Goal: Task Accomplishment & Management: Manage account settings

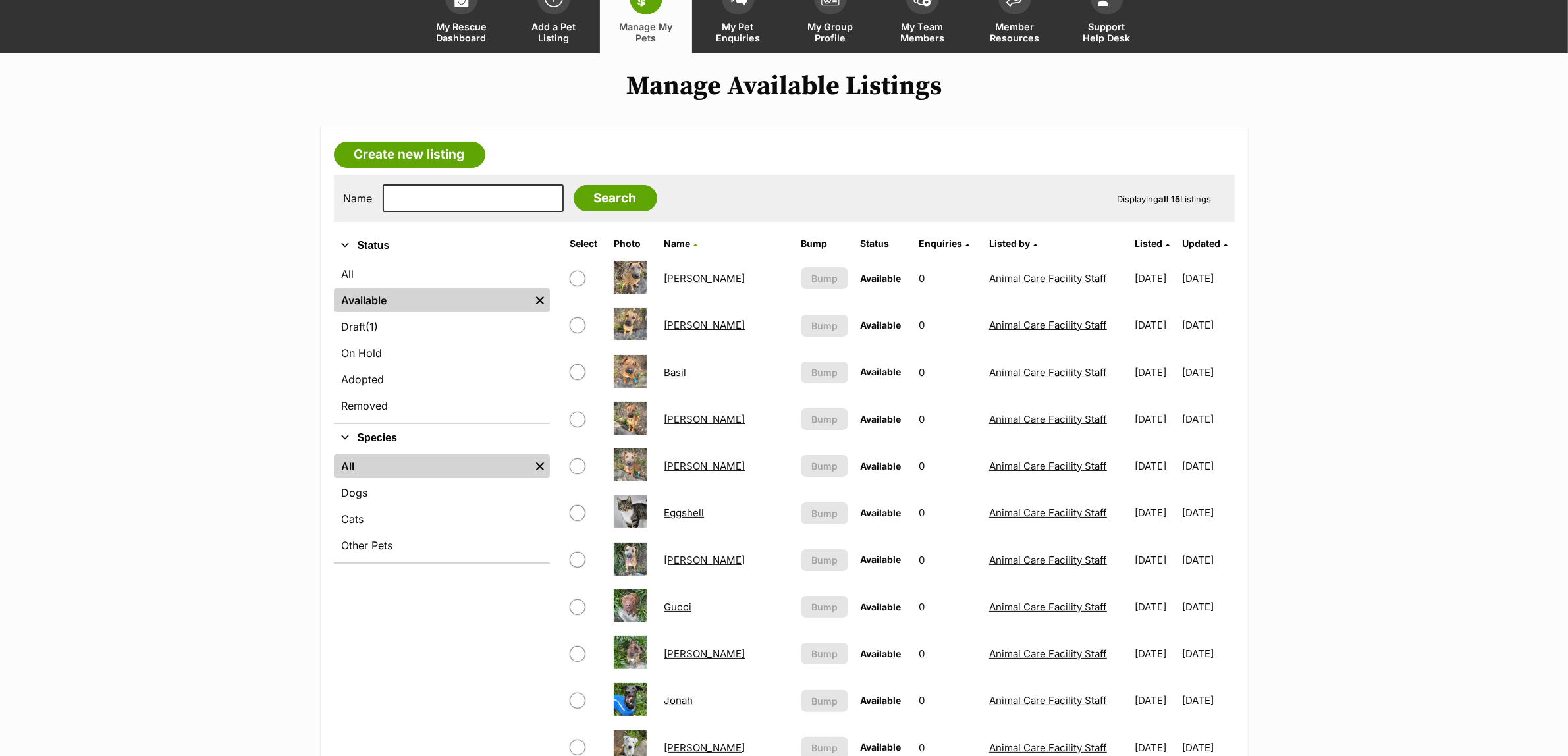
scroll to position [247, 0]
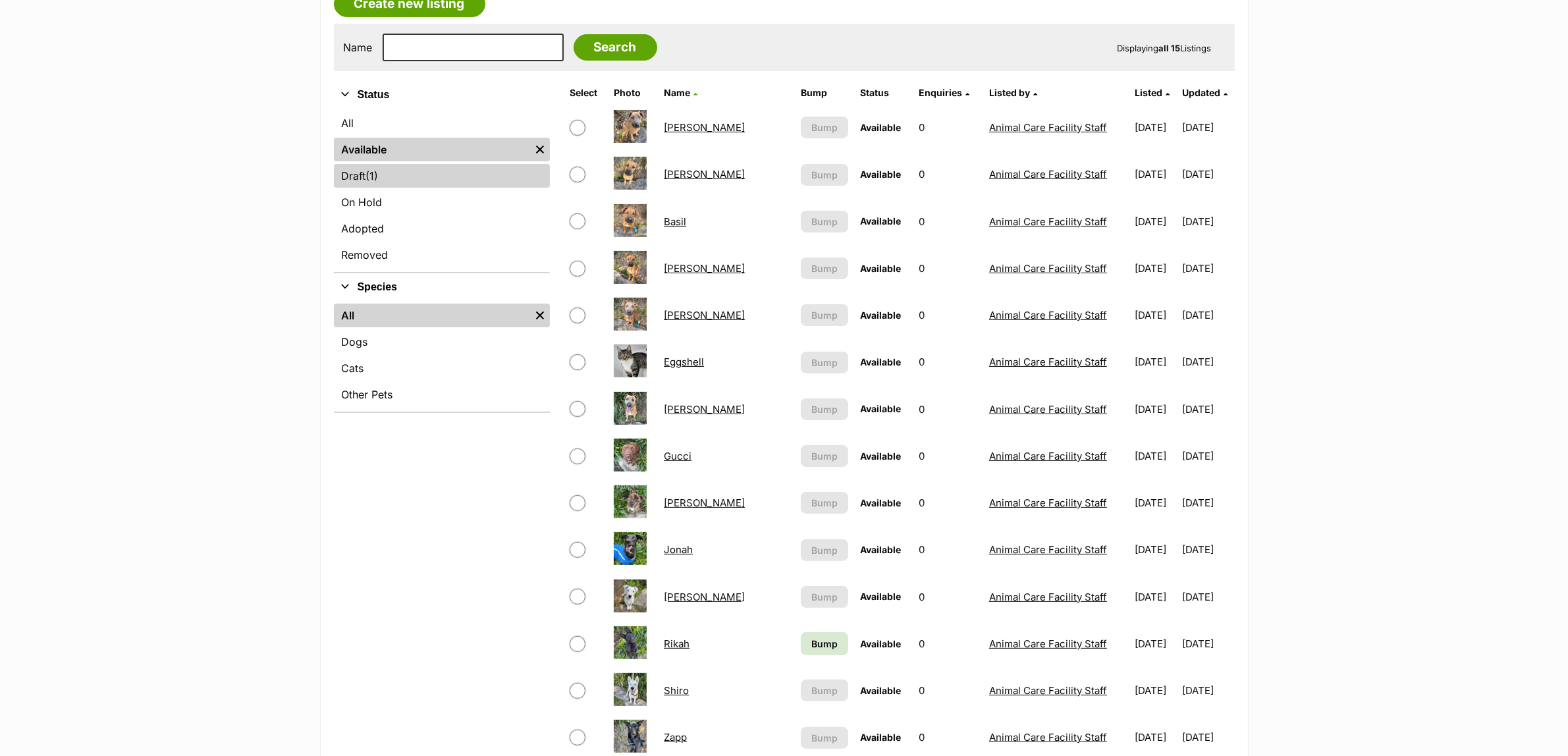
click at [370, 170] on span "(1)" at bounding box center [372, 176] width 13 height 16
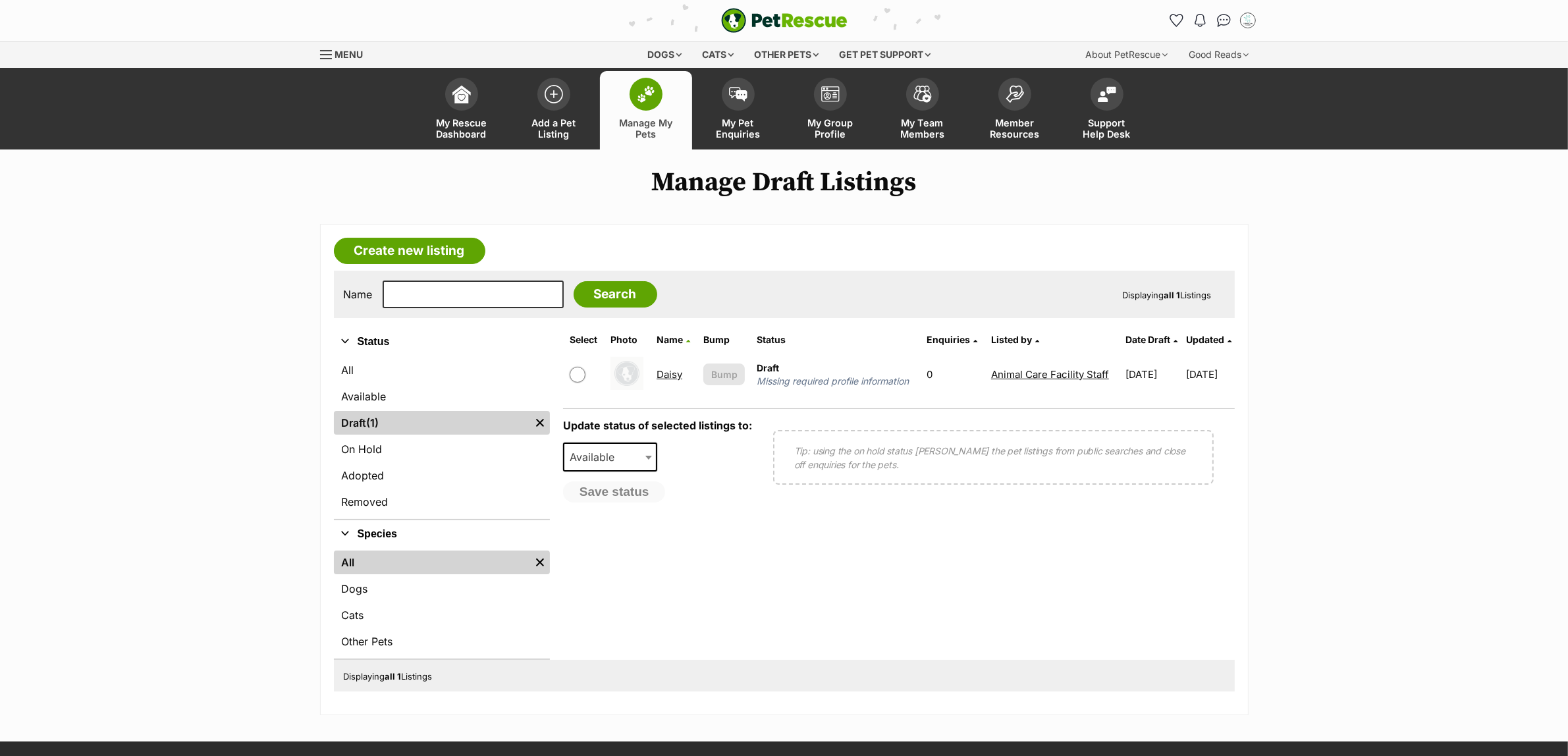
click at [660, 372] on link "Daisy" at bounding box center [670, 374] width 26 height 13
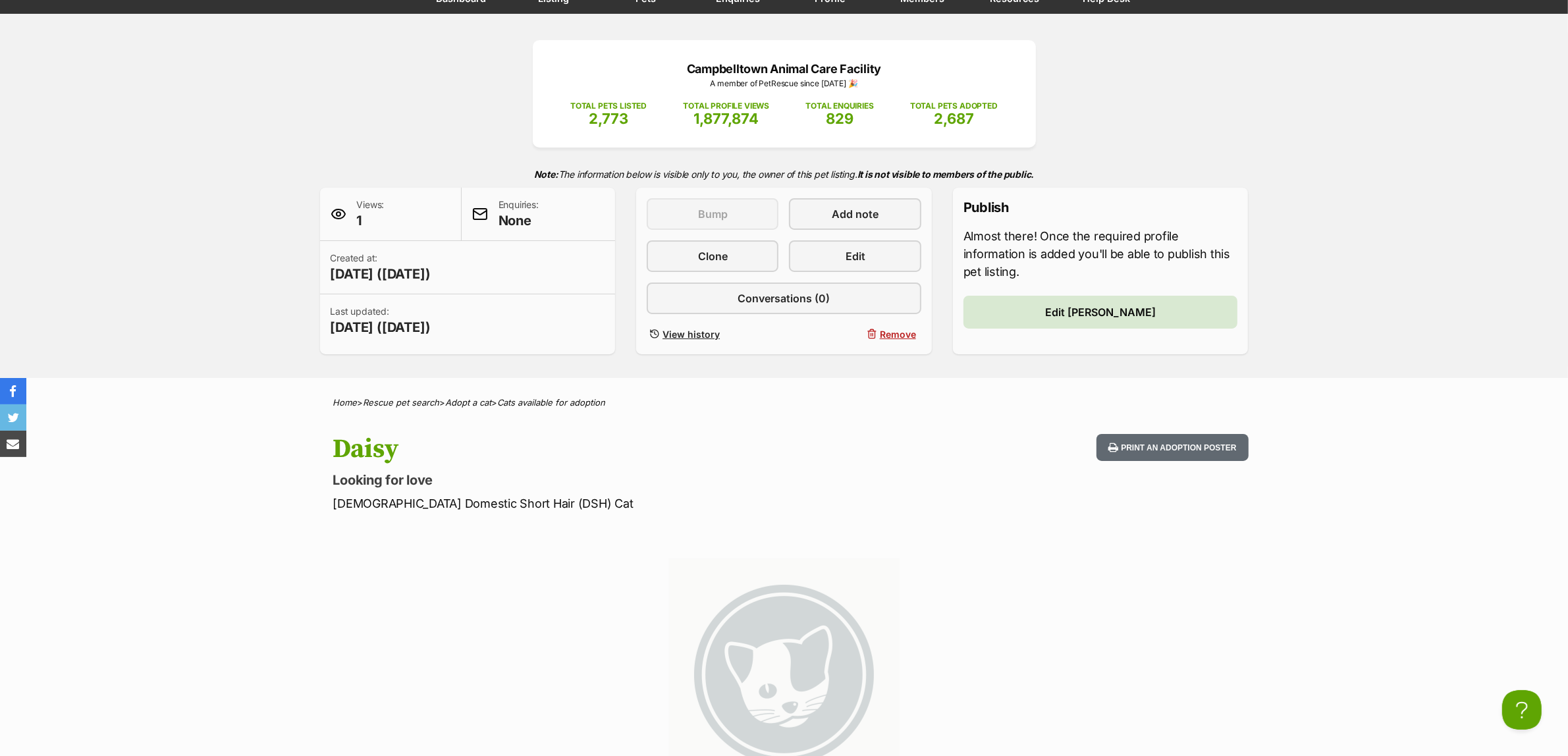
scroll to position [82, 0]
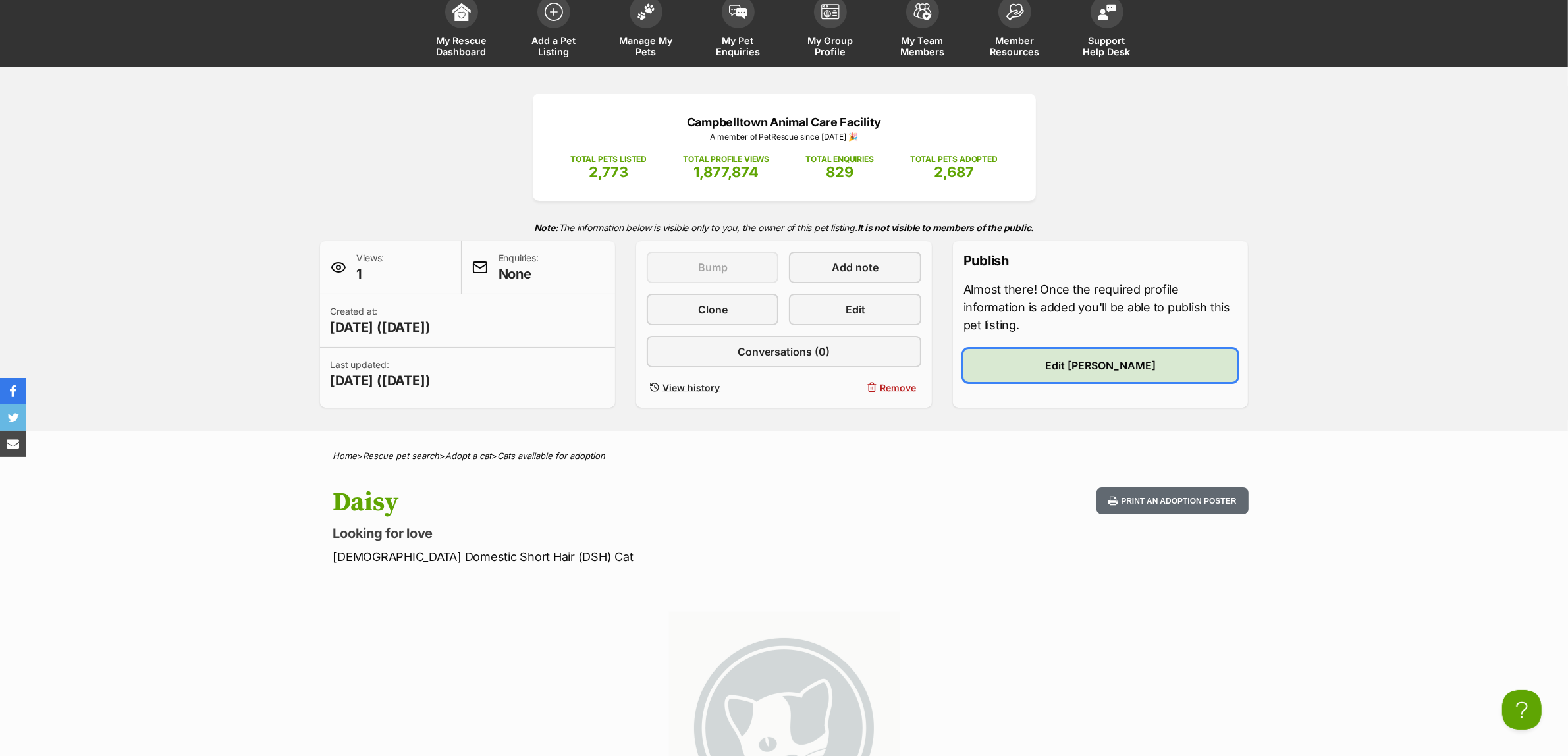
click at [1078, 367] on span "Edit Daisy" at bounding box center [1101, 365] width 111 height 16
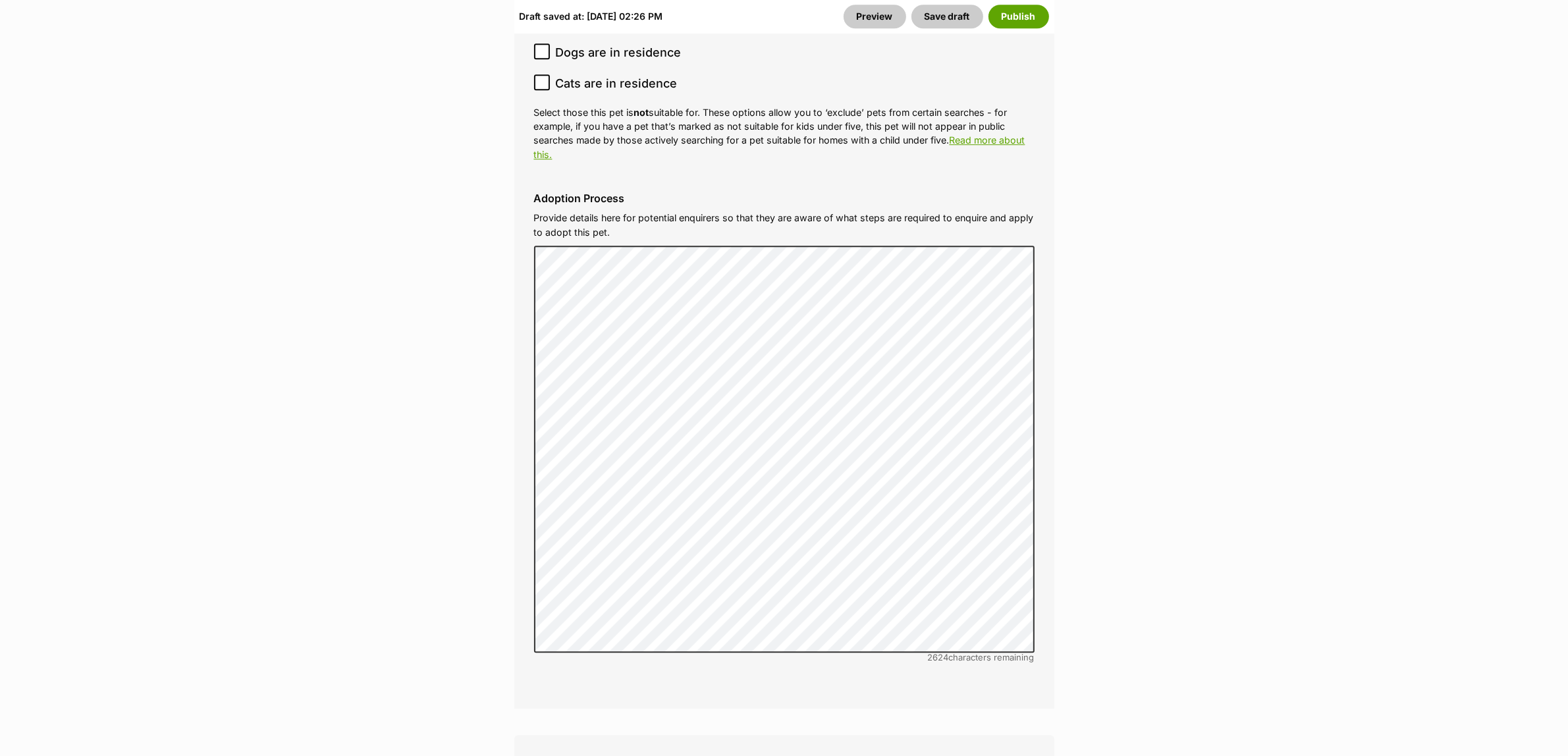
scroll to position [4895, 0]
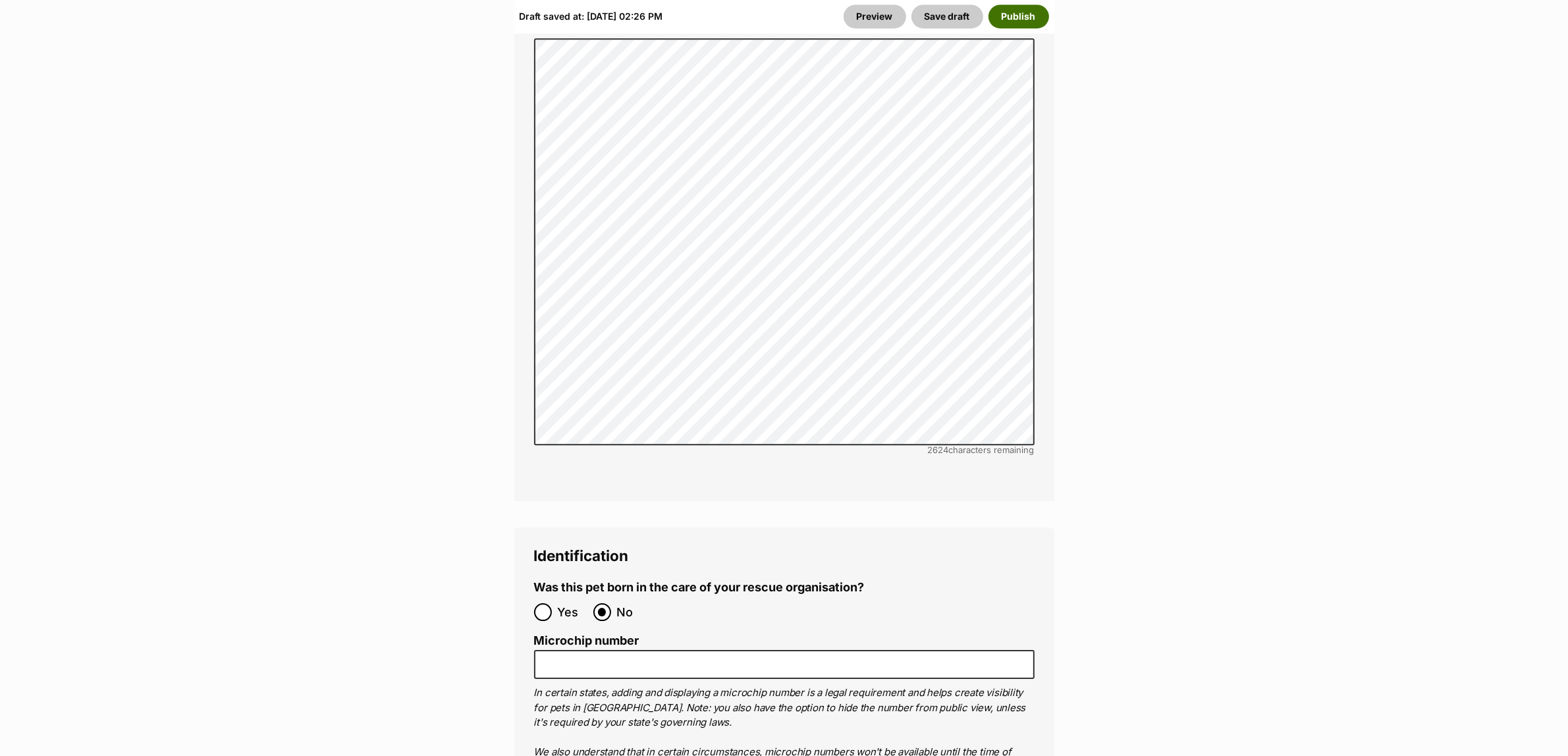
click at [1023, 13] on button "Publish" at bounding box center [1018, 16] width 61 height 24
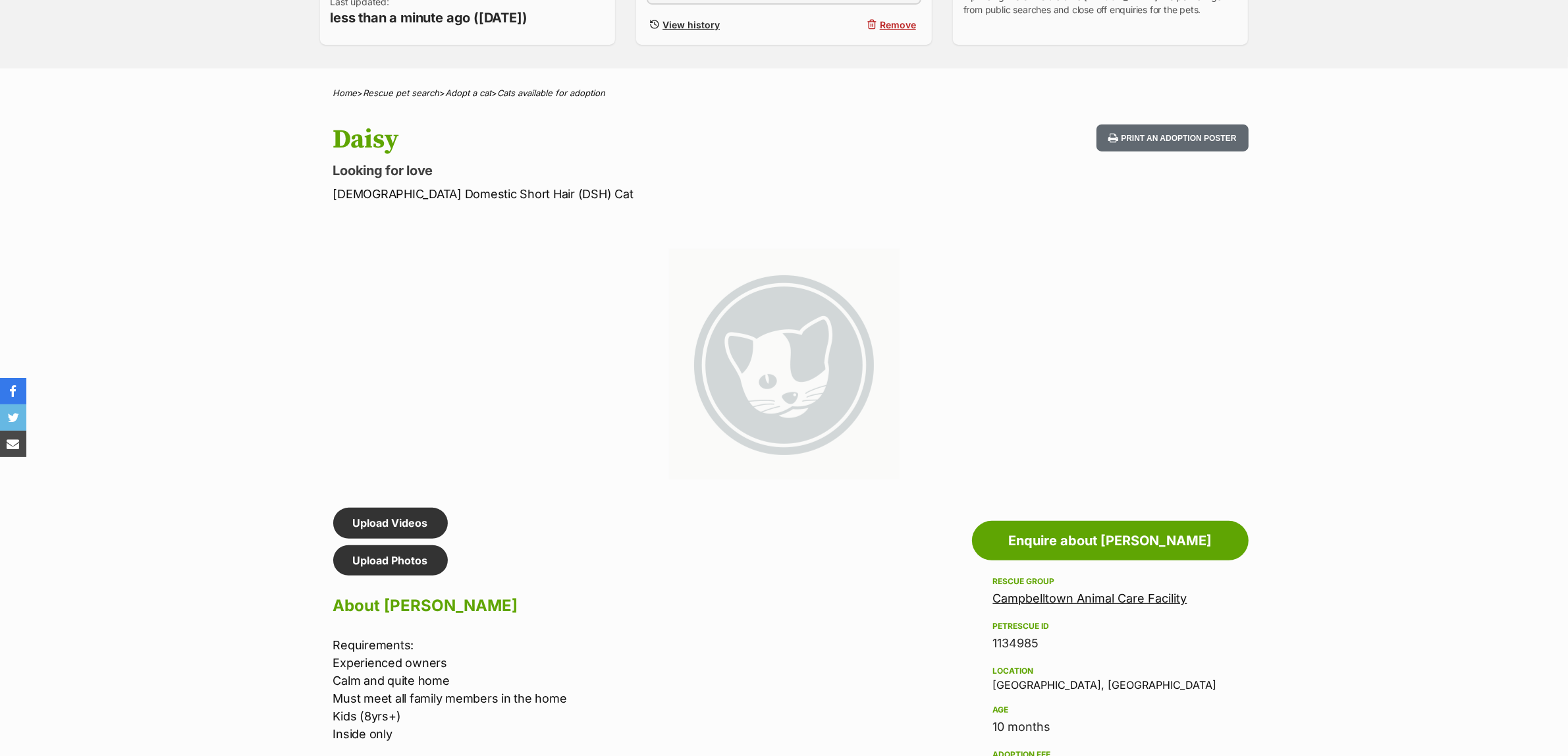
scroll to position [576, 0]
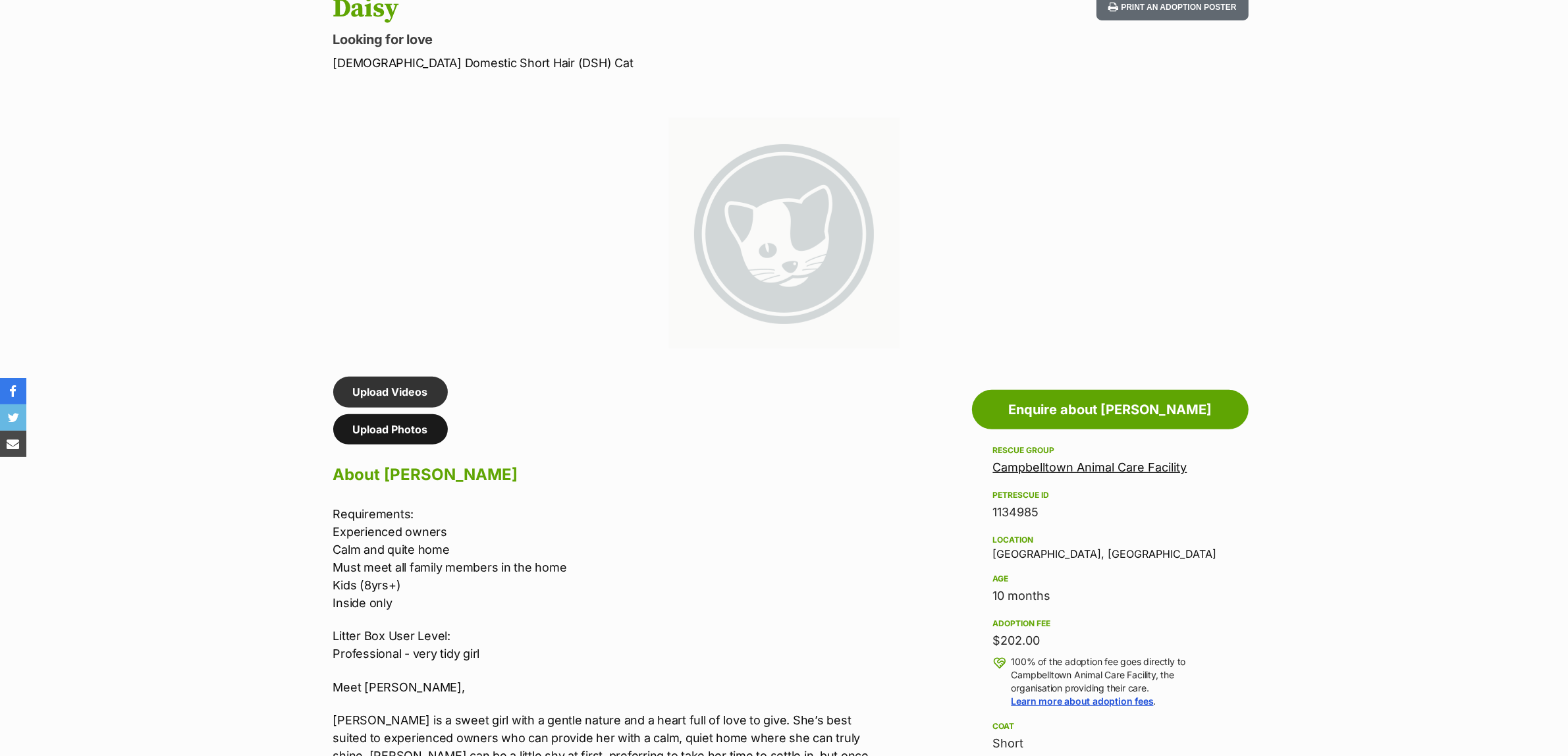
click at [385, 424] on link "Upload Photos" at bounding box center [390, 429] width 114 height 30
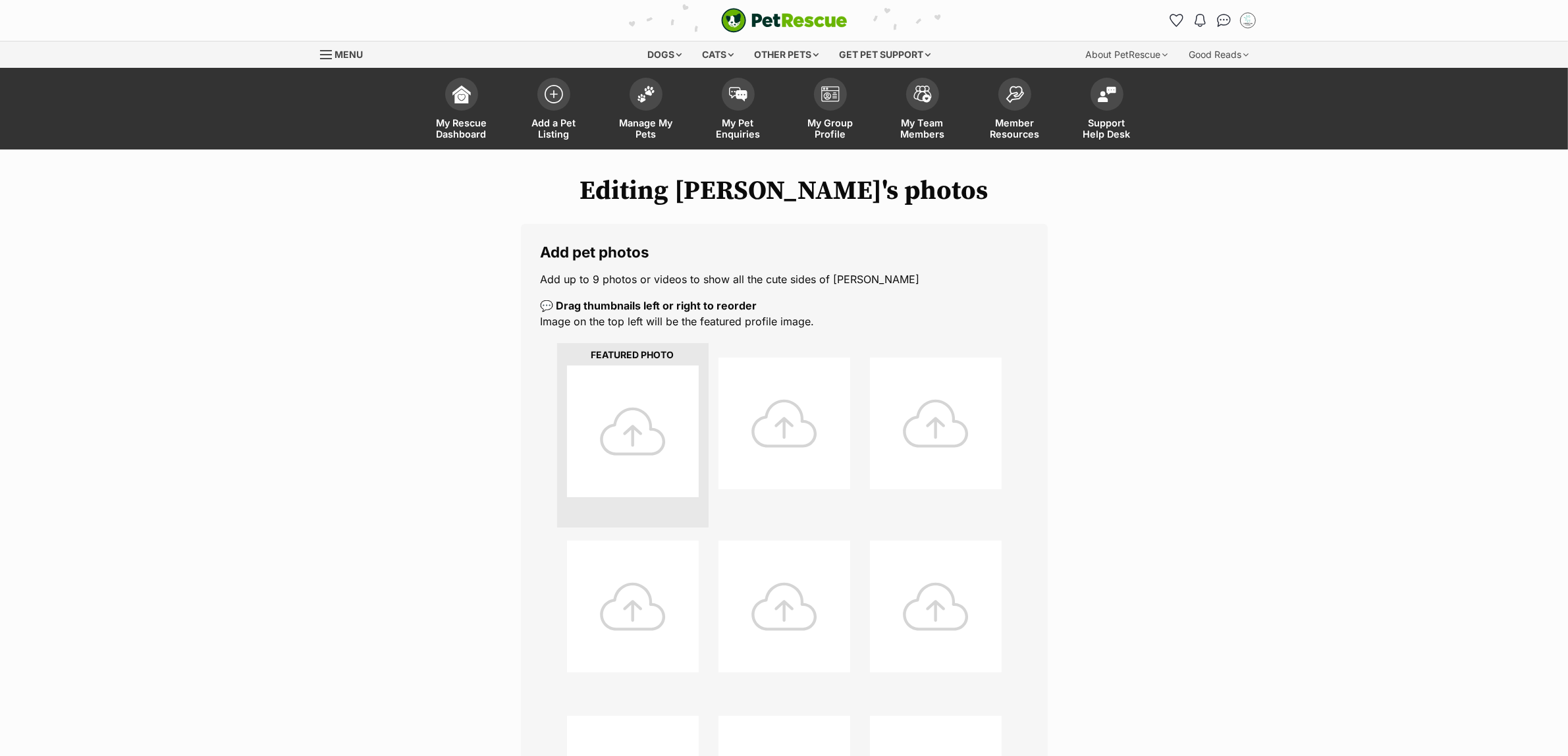
click at [654, 449] on div at bounding box center [633, 431] width 132 height 131
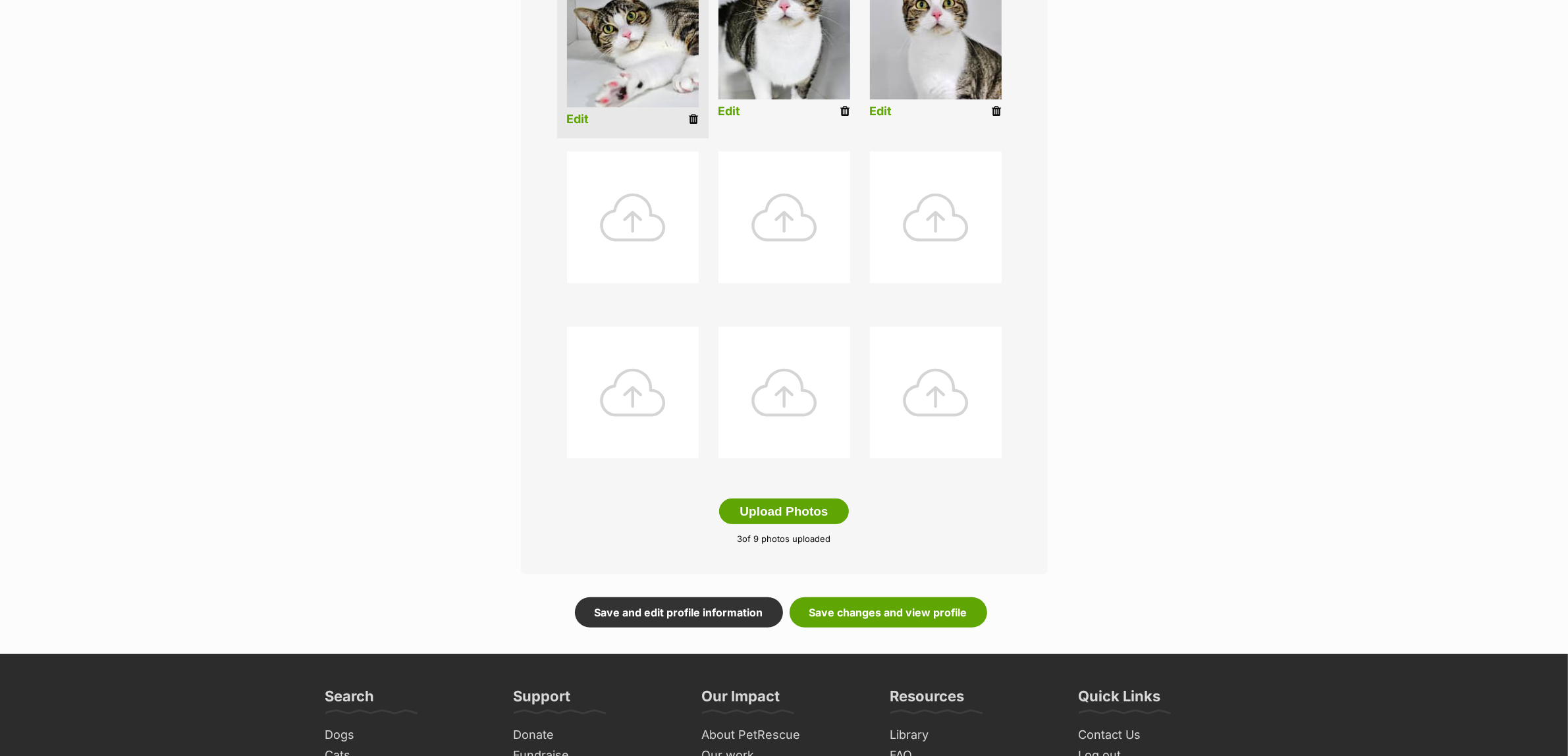
scroll to position [494, 0]
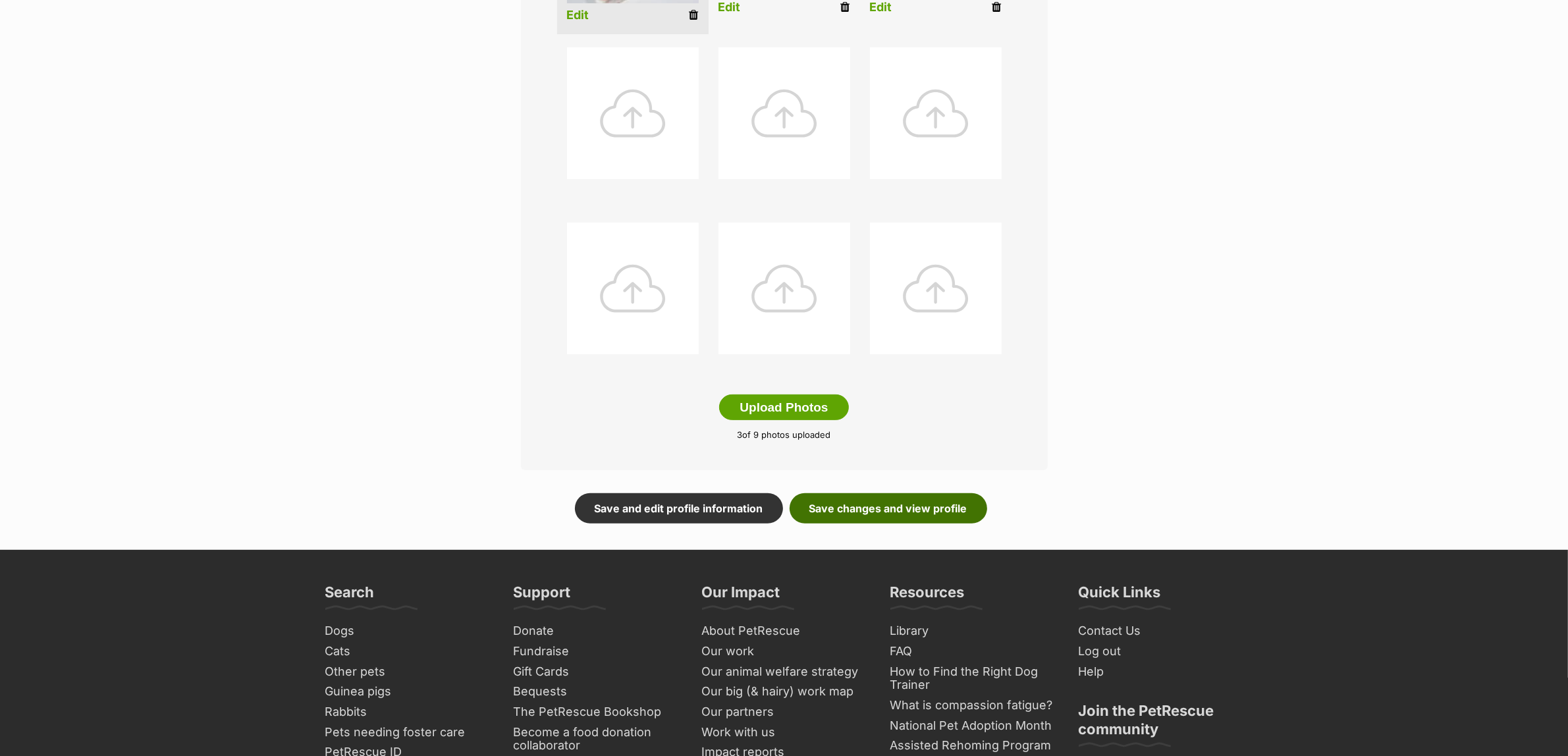
click at [903, 504] on link "Save changes and view profile" at bounding box center [888, 508] width 197 height 30
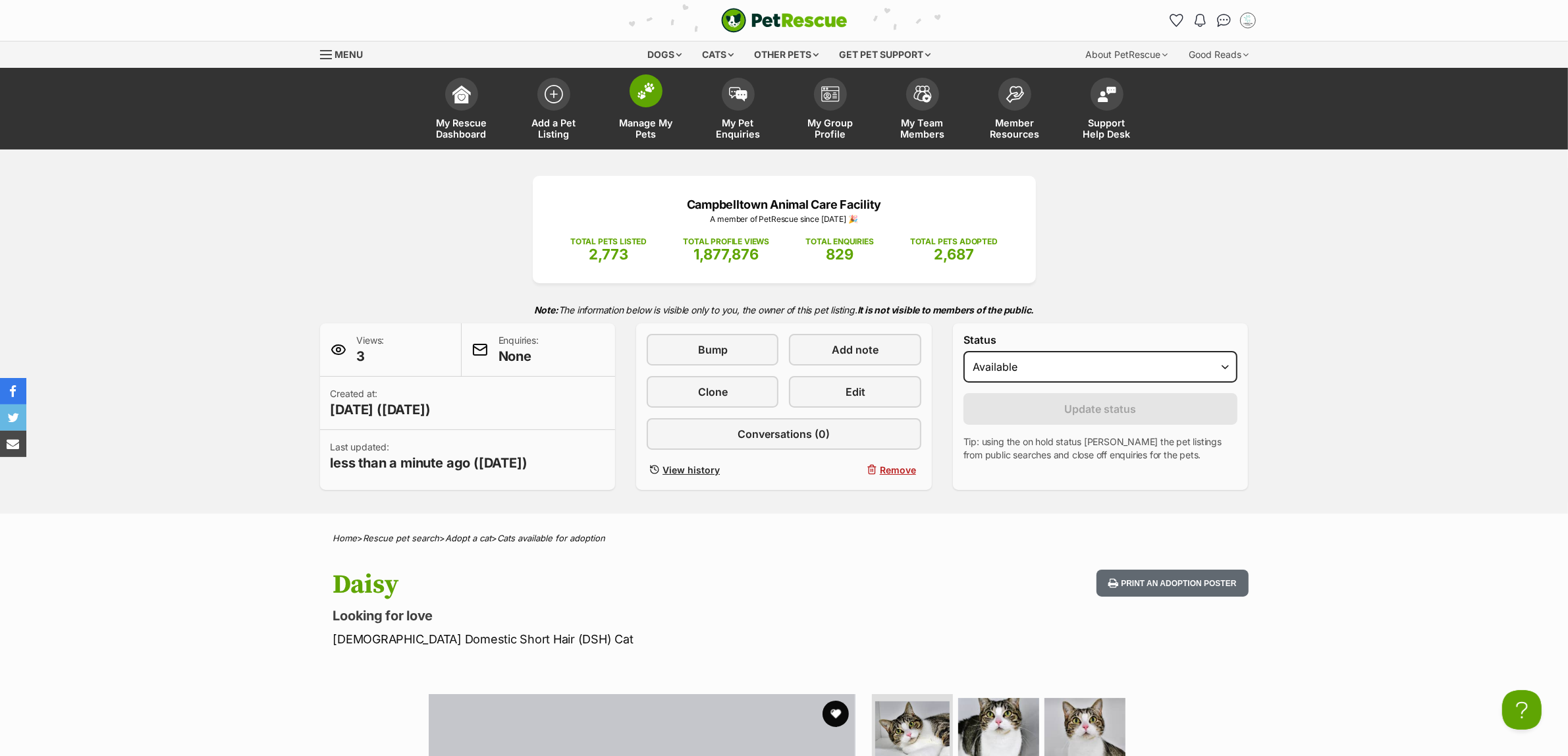
click at [650, 106] on span at bounding box center [646, 91] width 33 height 33
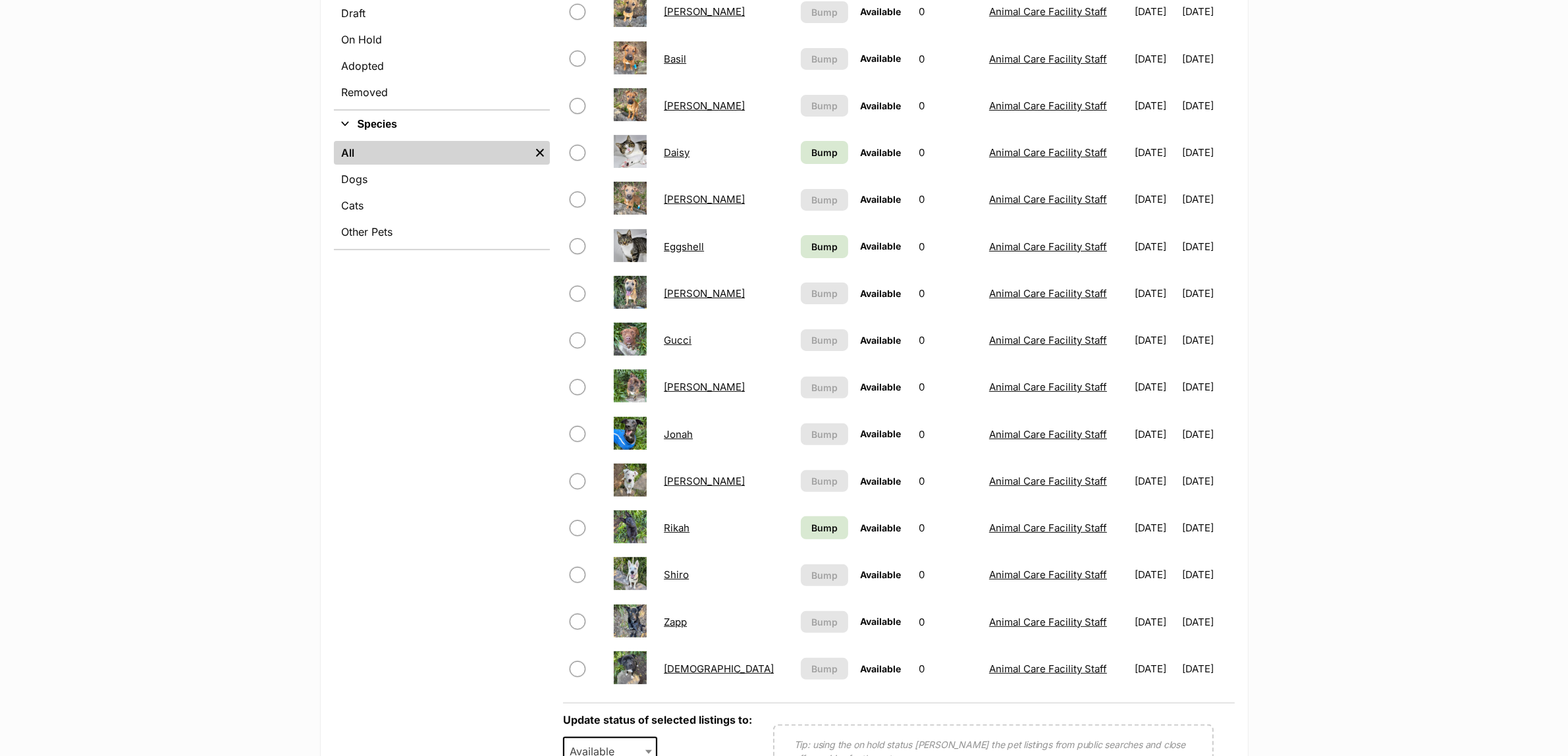
scroll to position [412, 0]
click at [700, 239] on link "Eggshell" at bounding box center [684, 245] width 40 height 13
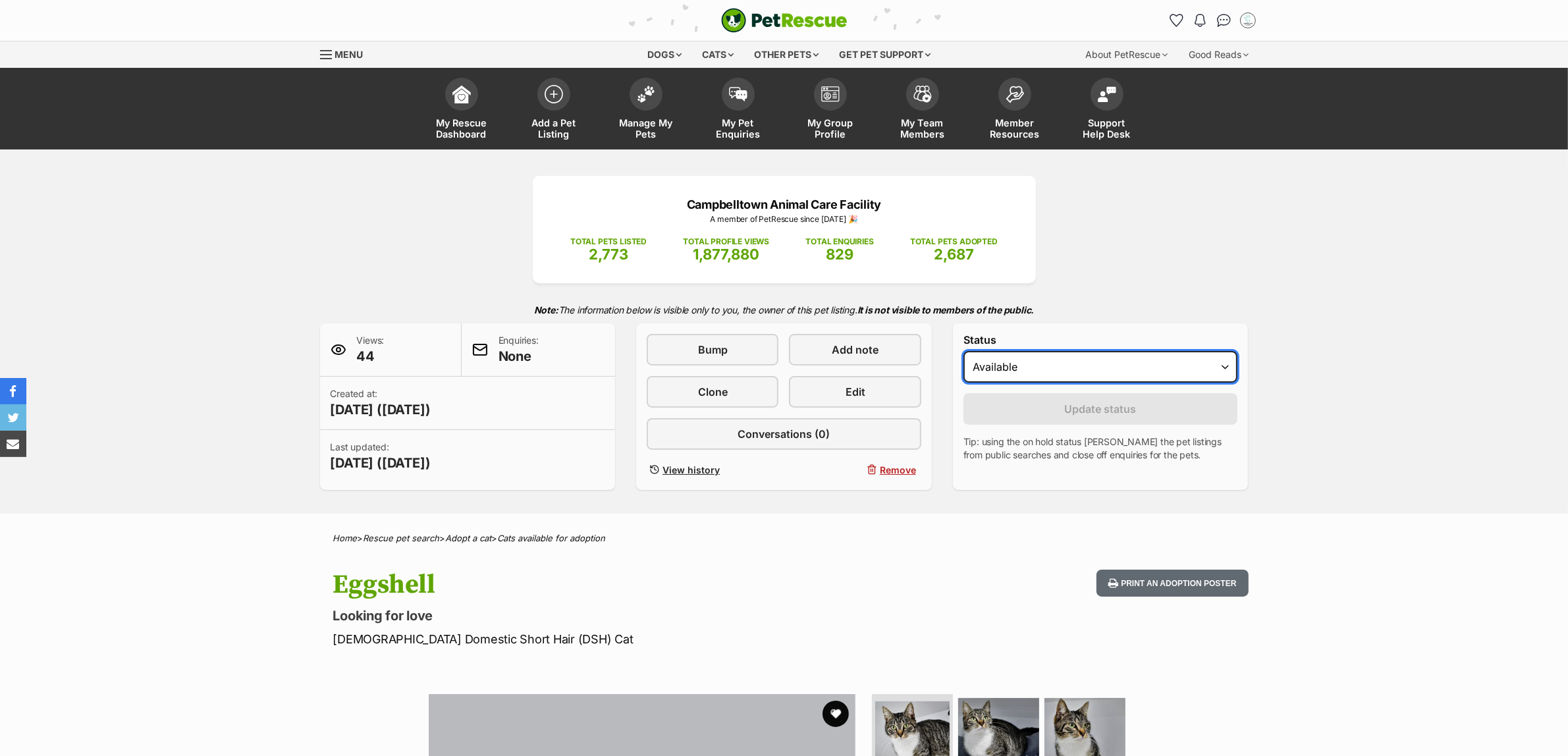
click at [1029, 352] on select "Draft Available On hold Adopted" at bounding box center [1101, 367] width 274 height 31
select select "rehomed"
click at [963, 351] on select "Draft Available On hold Adopted" at bounding box center [1101, 367] width 274 height 31
click at [1036, 418] on button "Update status" at bounding box center [1101, 409] width 274 height 31
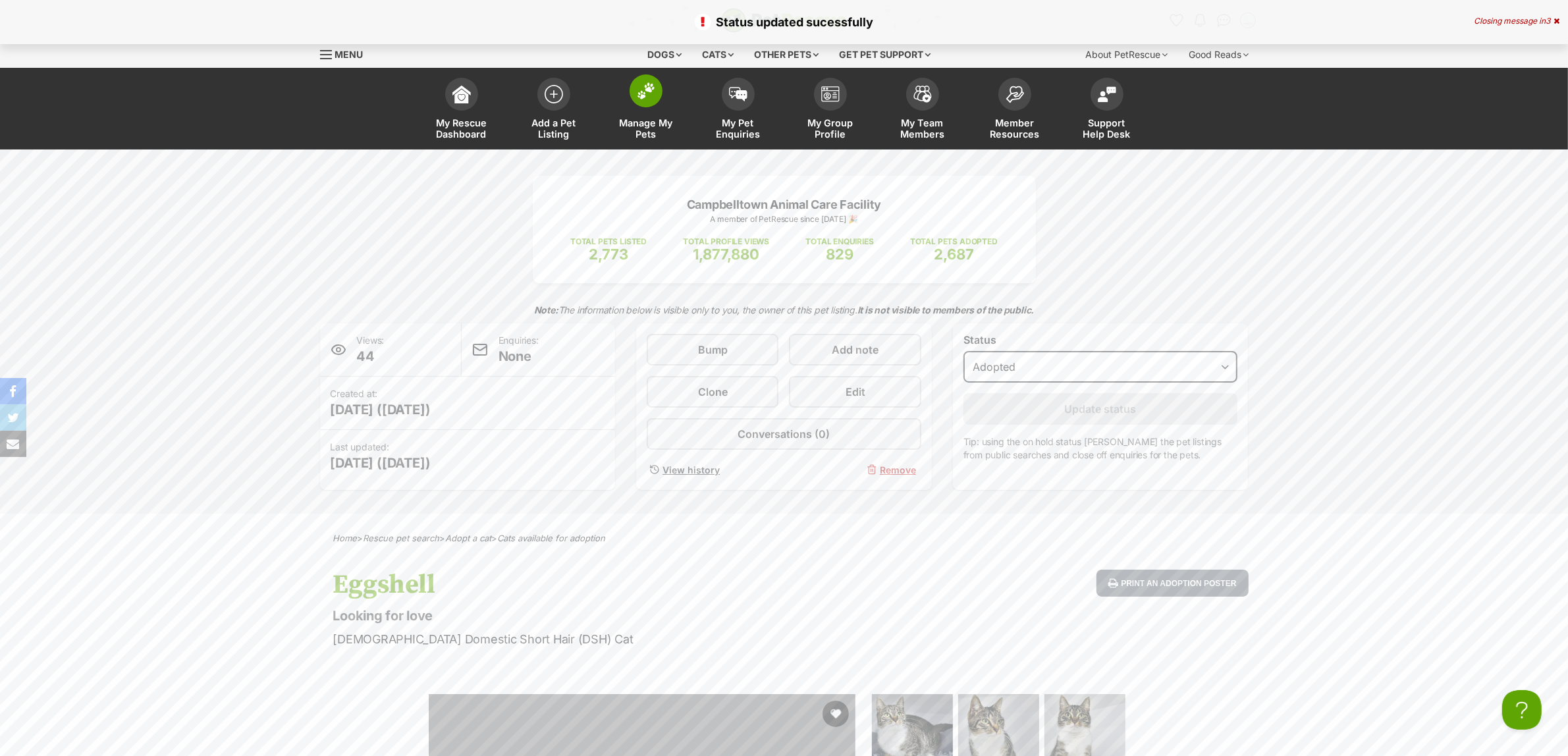
click at [640, 109] on link "Manage My Pets" at bounding box center [646, 111] width 92 height 79
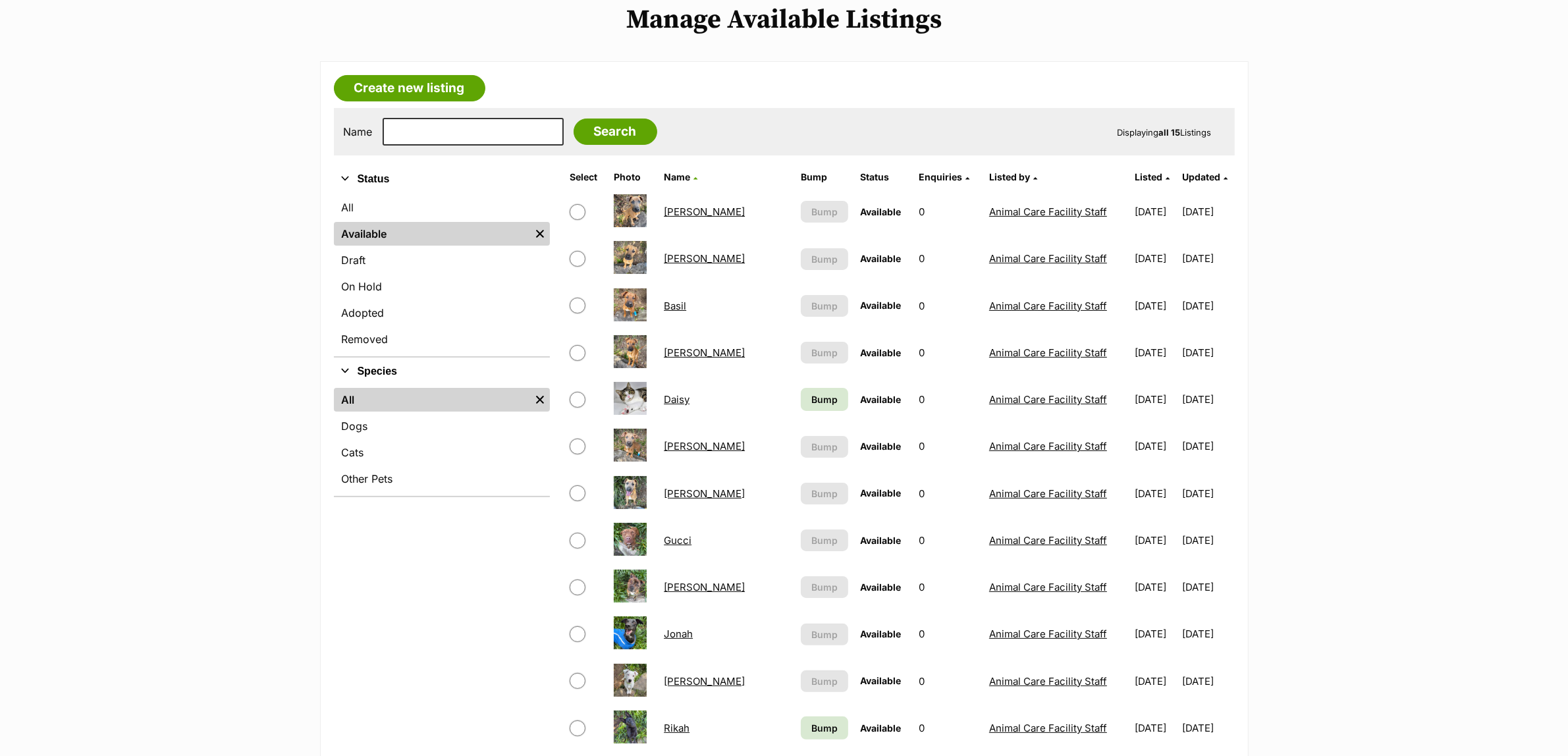
scroll to position [164, 0]
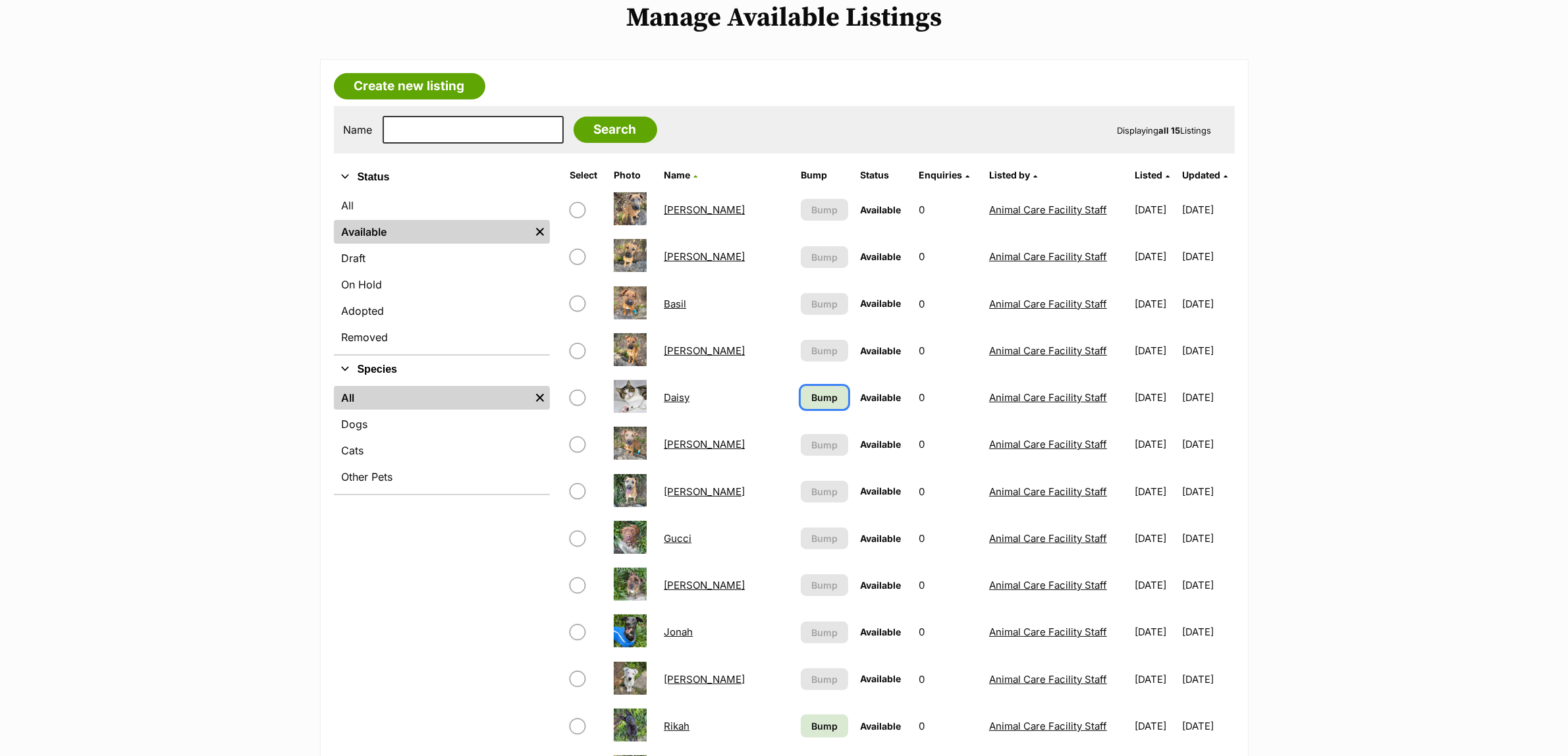
click at [801, 386] on link "Bump" at bounding box center [825, 397] width 47 height 23
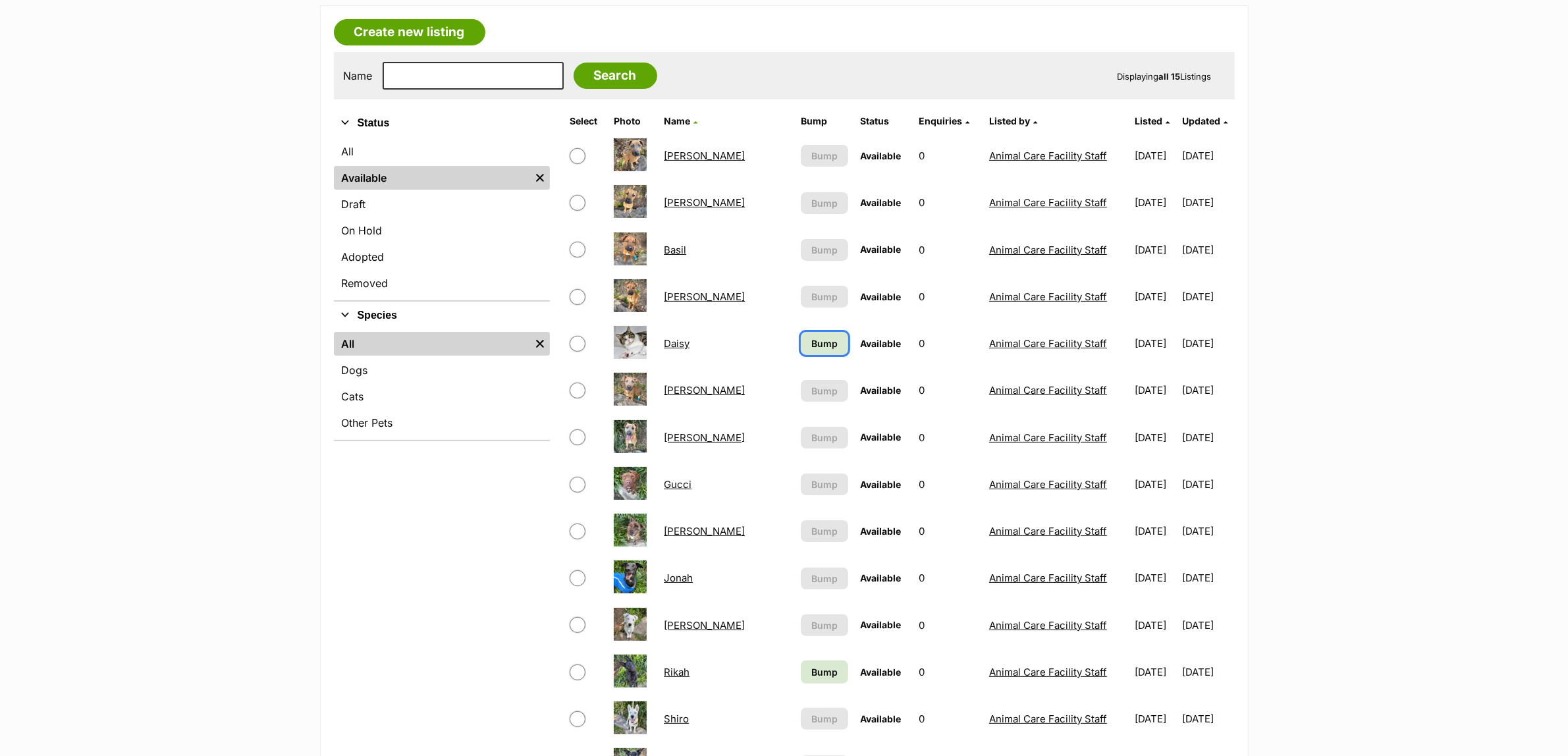
scroll to position [247, 0]
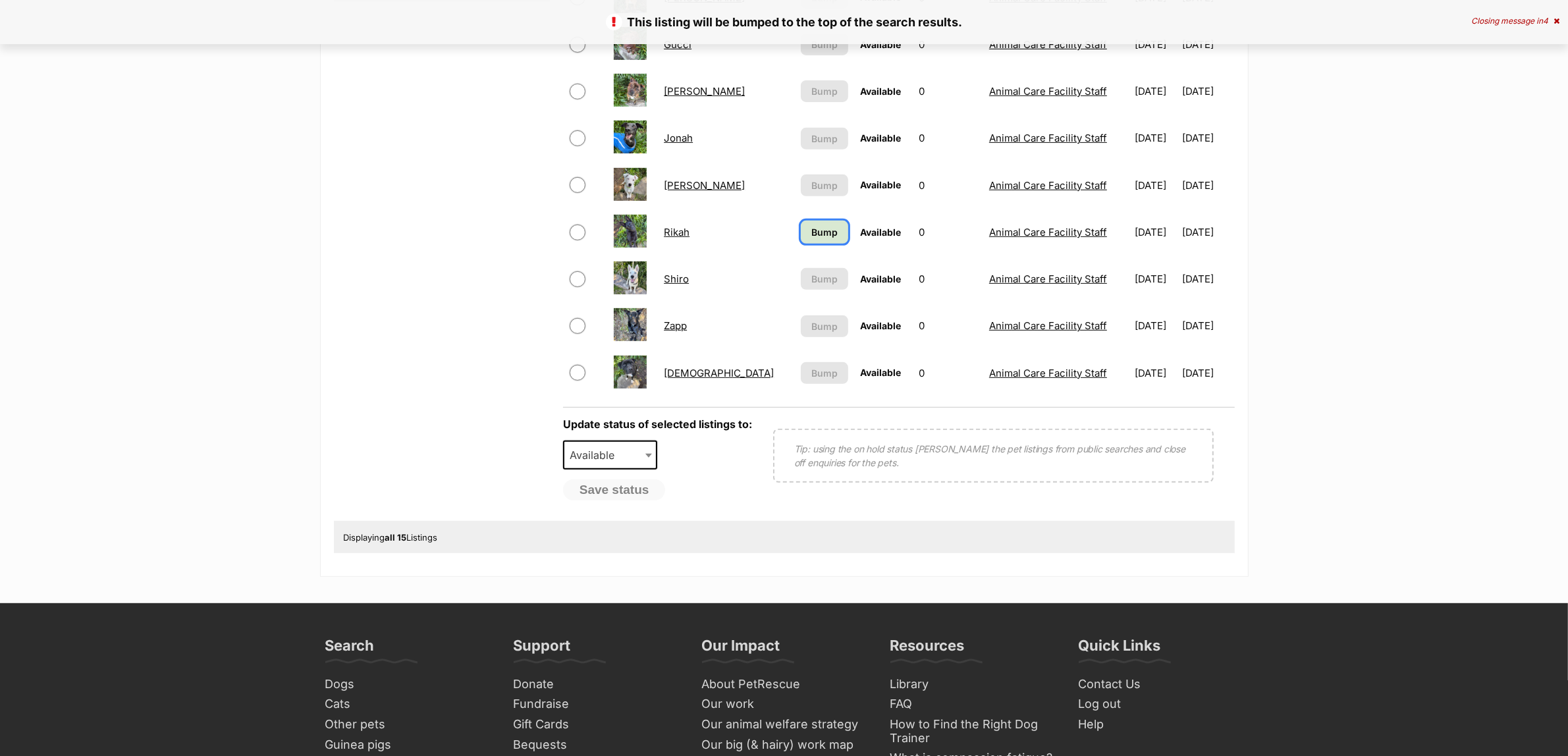
click at [811, 225] on span "Bump" at bounding box center [824, 232] width 26 height 14
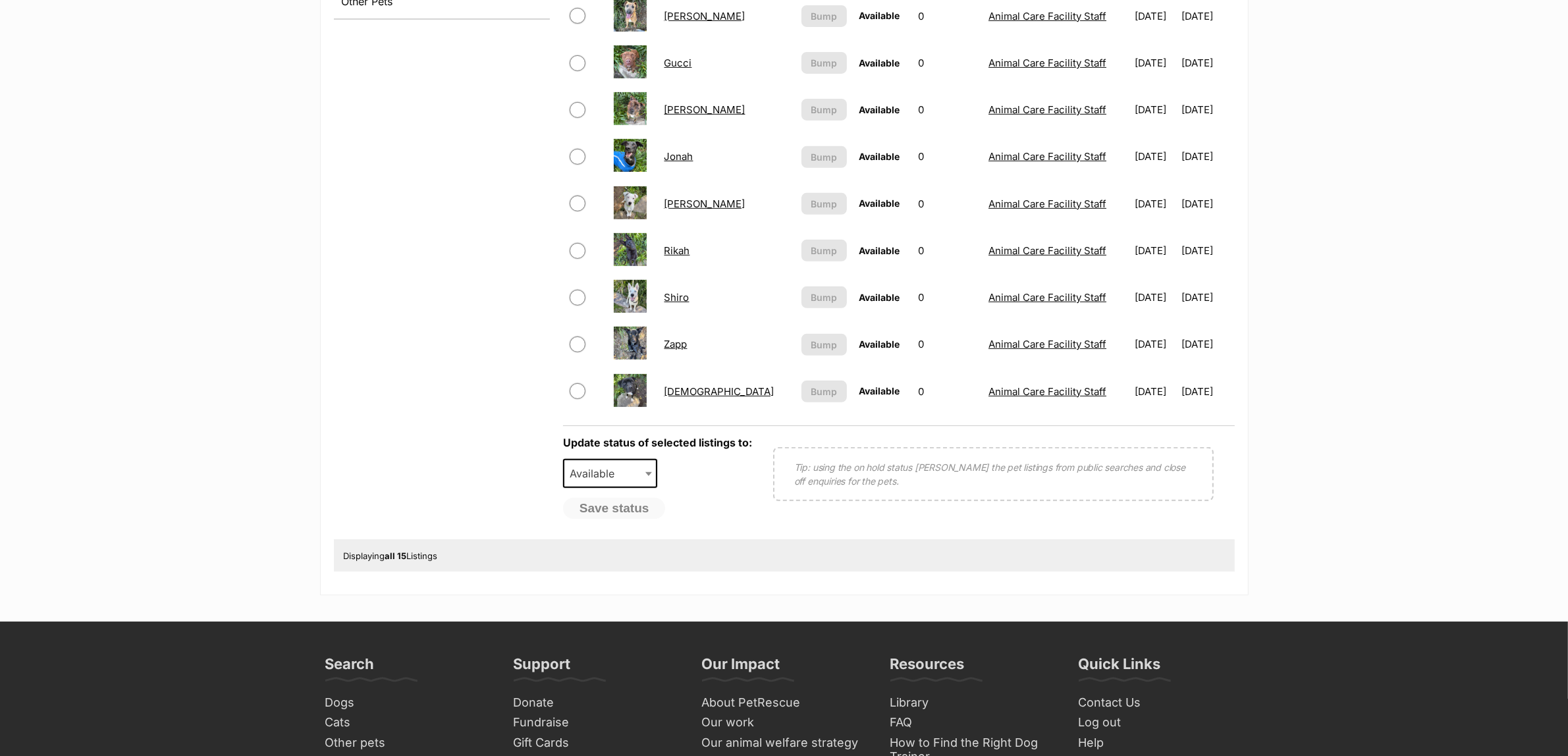
scroll to position [741, 0]
